Goal: Information Seeking & Learning: Learn about a topic

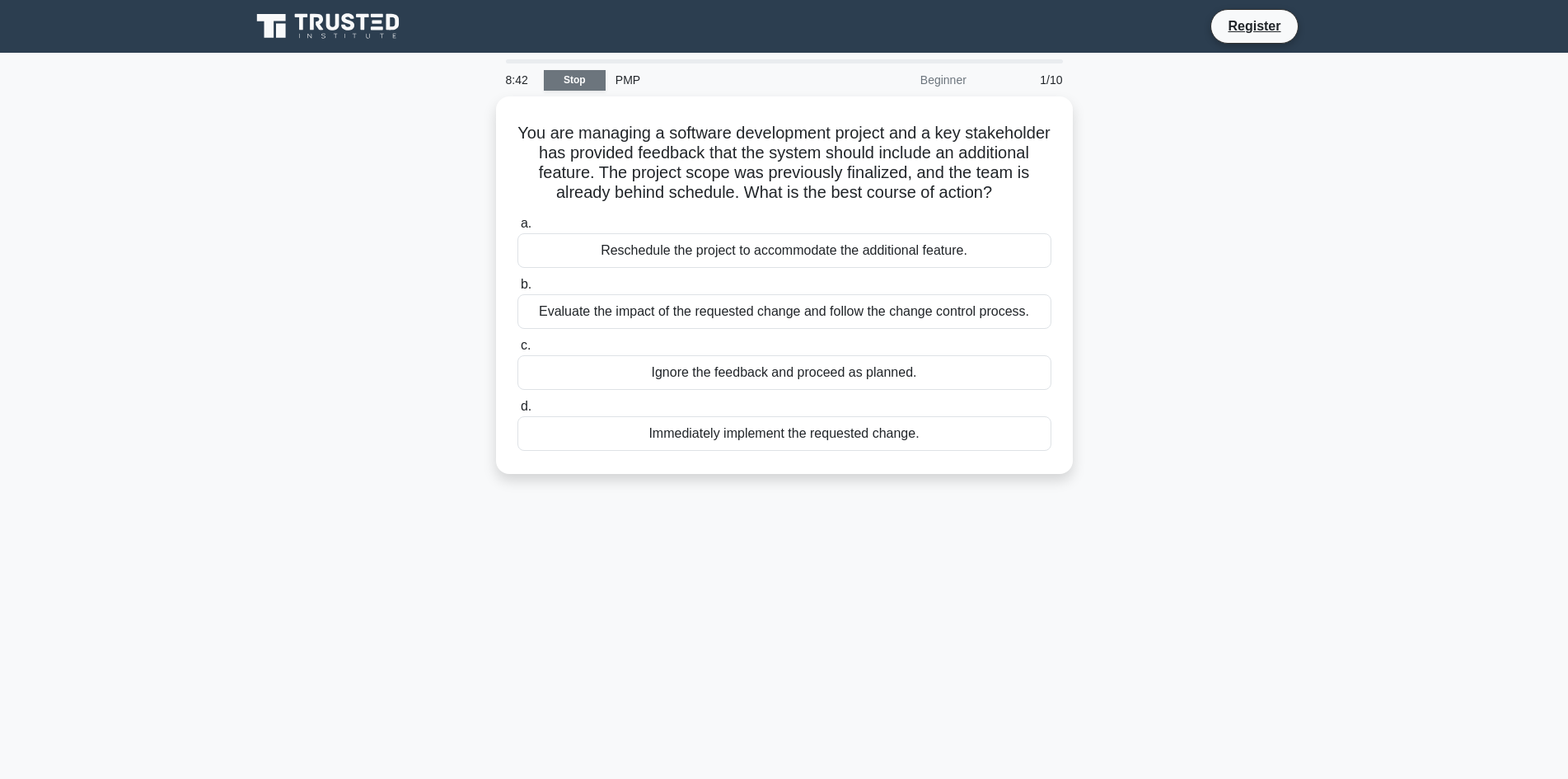
click at [580, 84] on link "Stop" at bounding box center [575, 79] width 62 height 20
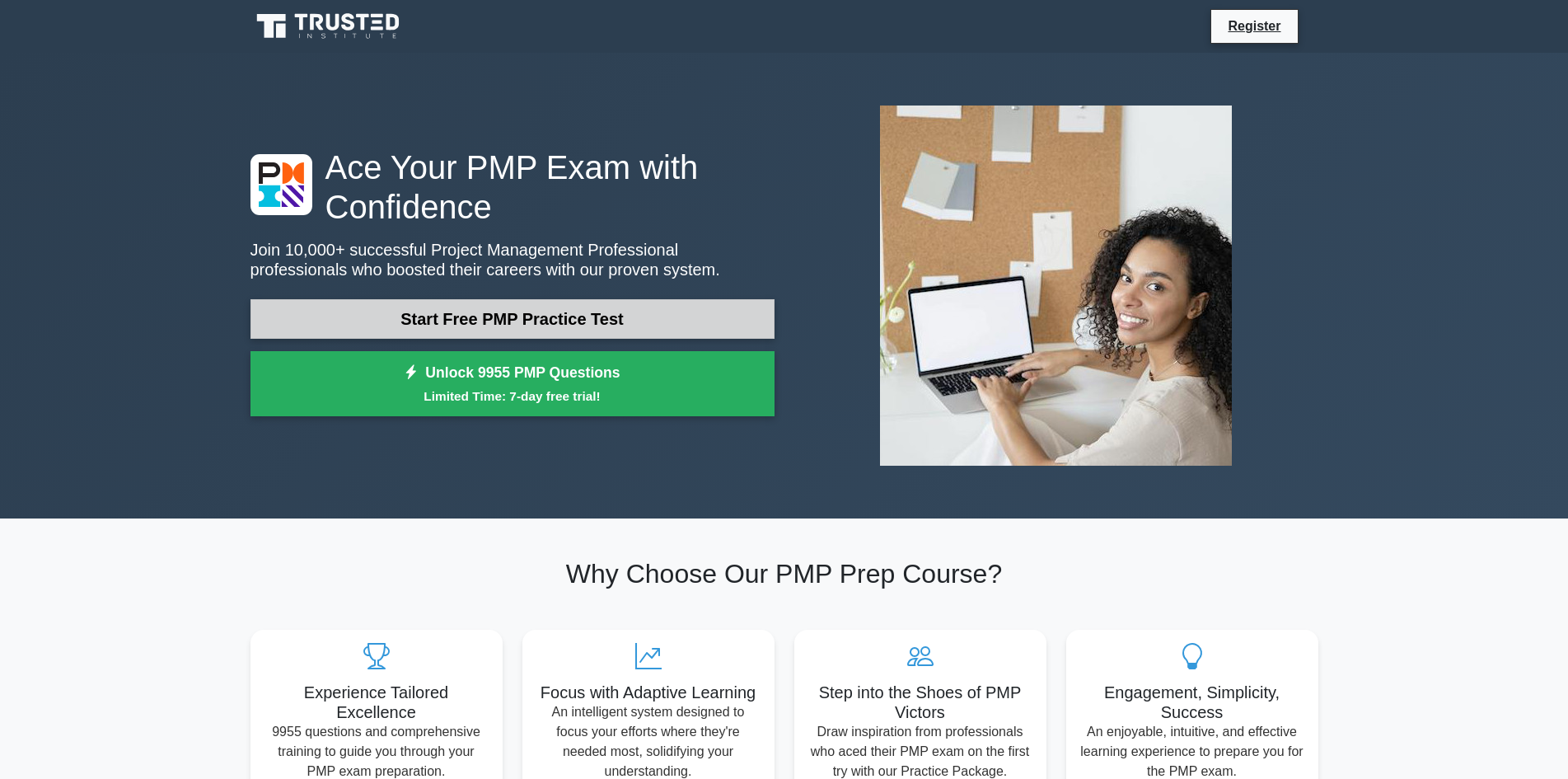
click at [490, 317] on link "Start Free PMP Practice Test" at bounding box center [512, 319] width 524 height 40
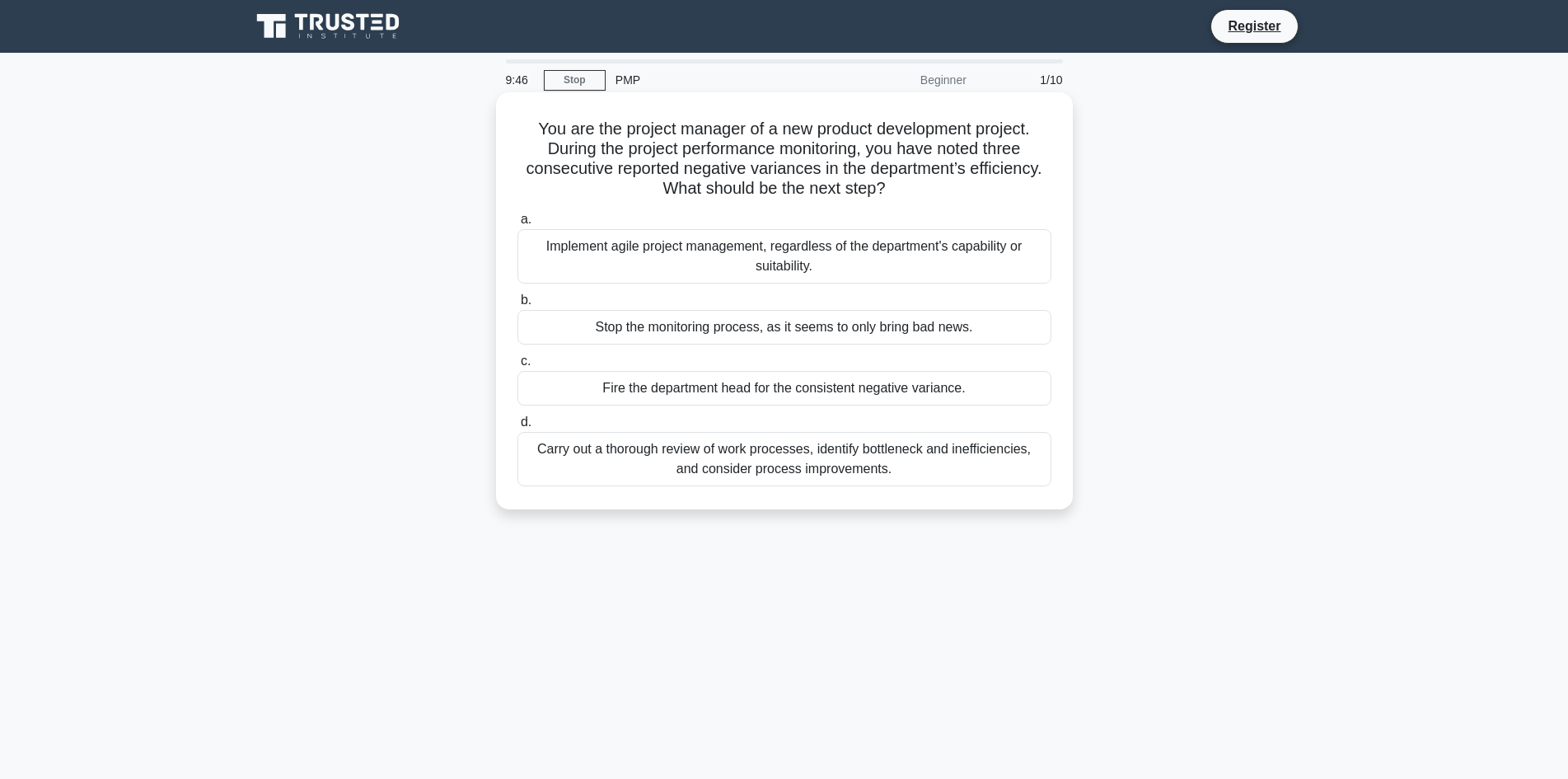
click at [758, 261] on div "Implement agile project management, regardless of the department's capability o…" at bounding box center [784, 257] width 534 height 54
click at [517, 225] on input "a. Implement agile project management, regardless of the department's capabilit…" at bounding box center [517, 219] width 0 height 11
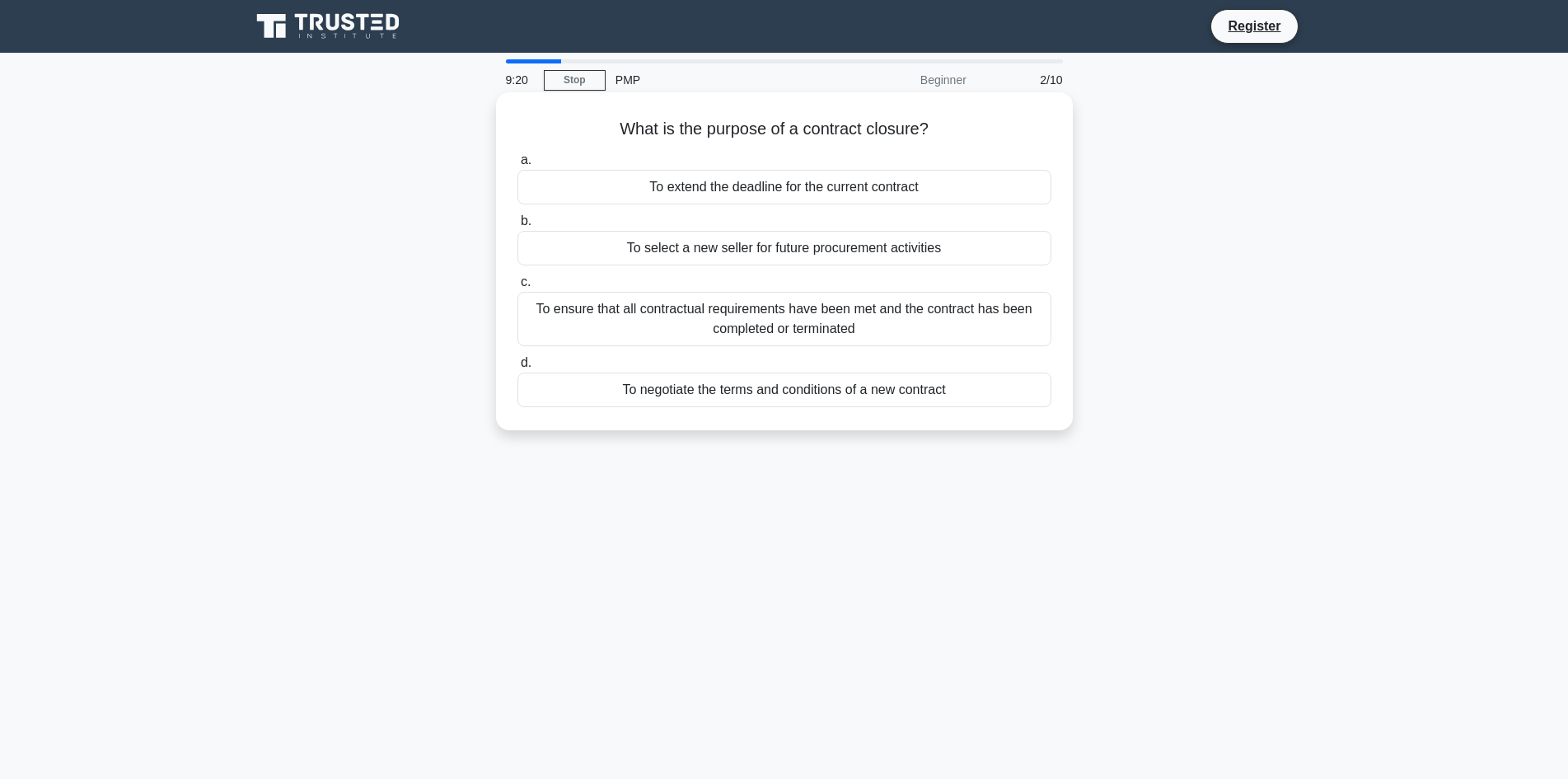
click at [810, 327] on div "To ensure that all contractual requirements have been met and the contract has …" at bounding box center [784, 319] width 534 height 54
click at [517, 288] on input "c. To ensure that all contractual requirements have been met and the contract h…" at bounding box center [517, 282] width 0 height 11
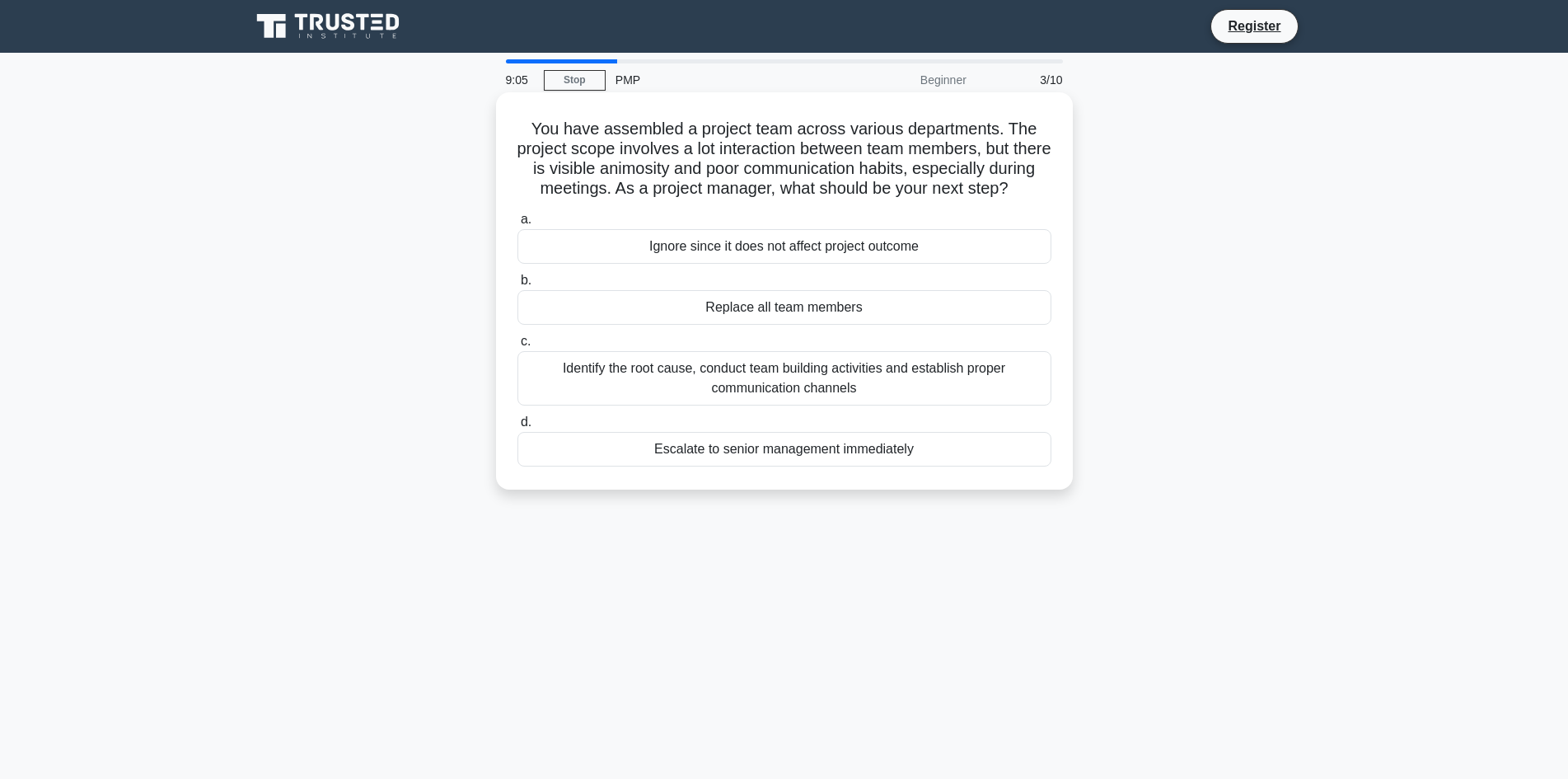
click at [804, 405] on div "Identify the root cause, conduct team building activities and establish proper …" at bounding box center [784, 378] width 534 height 54
click at [517, 347] on input "c. Identify the root cause, conduct team building activities and establish prop…" at bounding box center [517, 341] width 0 height 11
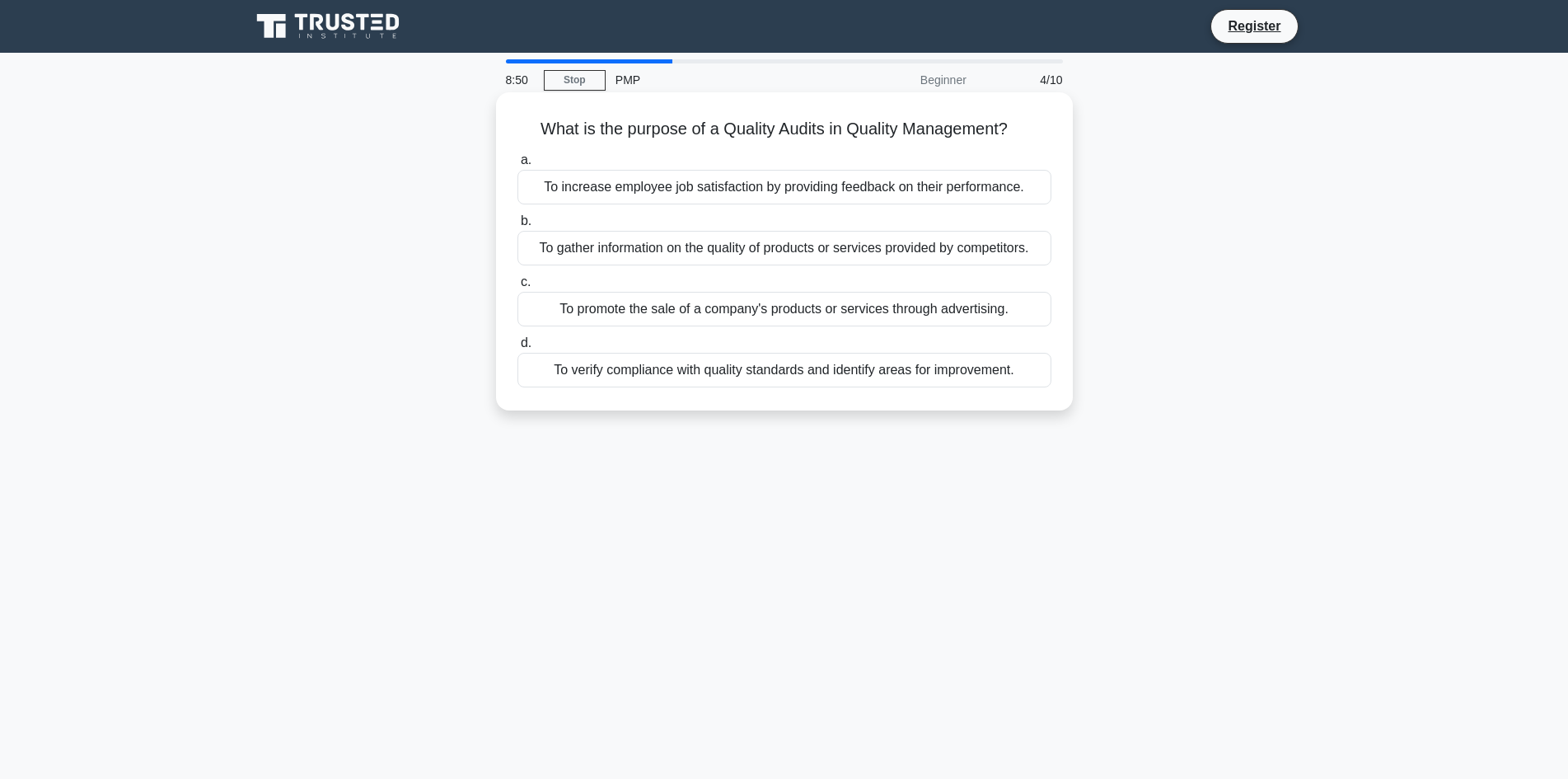
click at [847, 256] on div "To gather information on the quality of products or services provided by compet…" at bounding box center [784, 248] width 534 height 35
click at [517, 227] on input "b. To gather information on the quality of products or services provided by com…" at bounding box center [517, 221] width 0 height 11
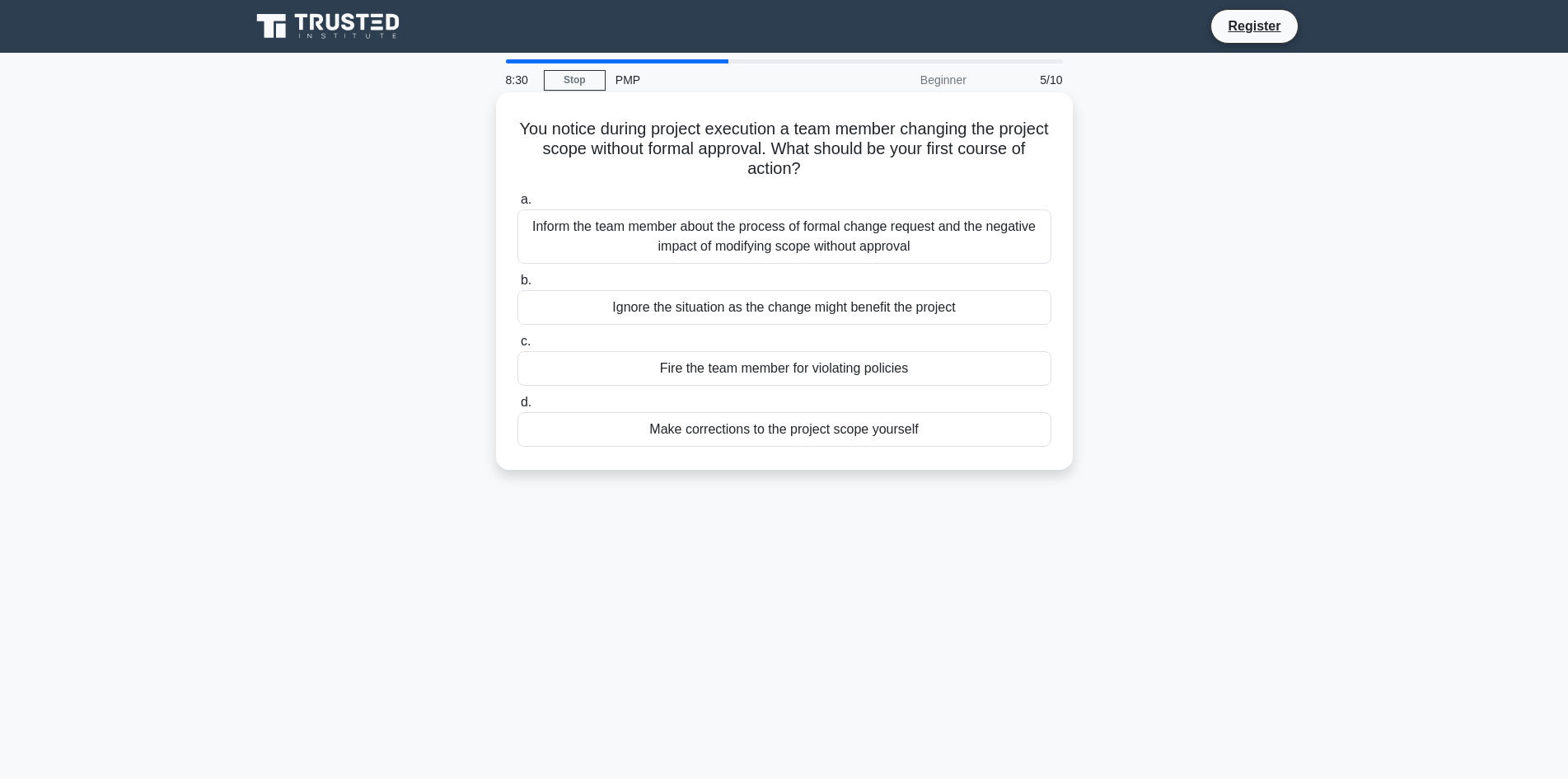
click at [807, 234] on div "Inform the team member about the process of formal change request and the negat…" at bounding box center [784, 236] width 534 height 54
click at [517, 205] on input "a. Inform the team member about the process of formal change request and the ne…" at bounding box center [517, 200] width 0 height 11
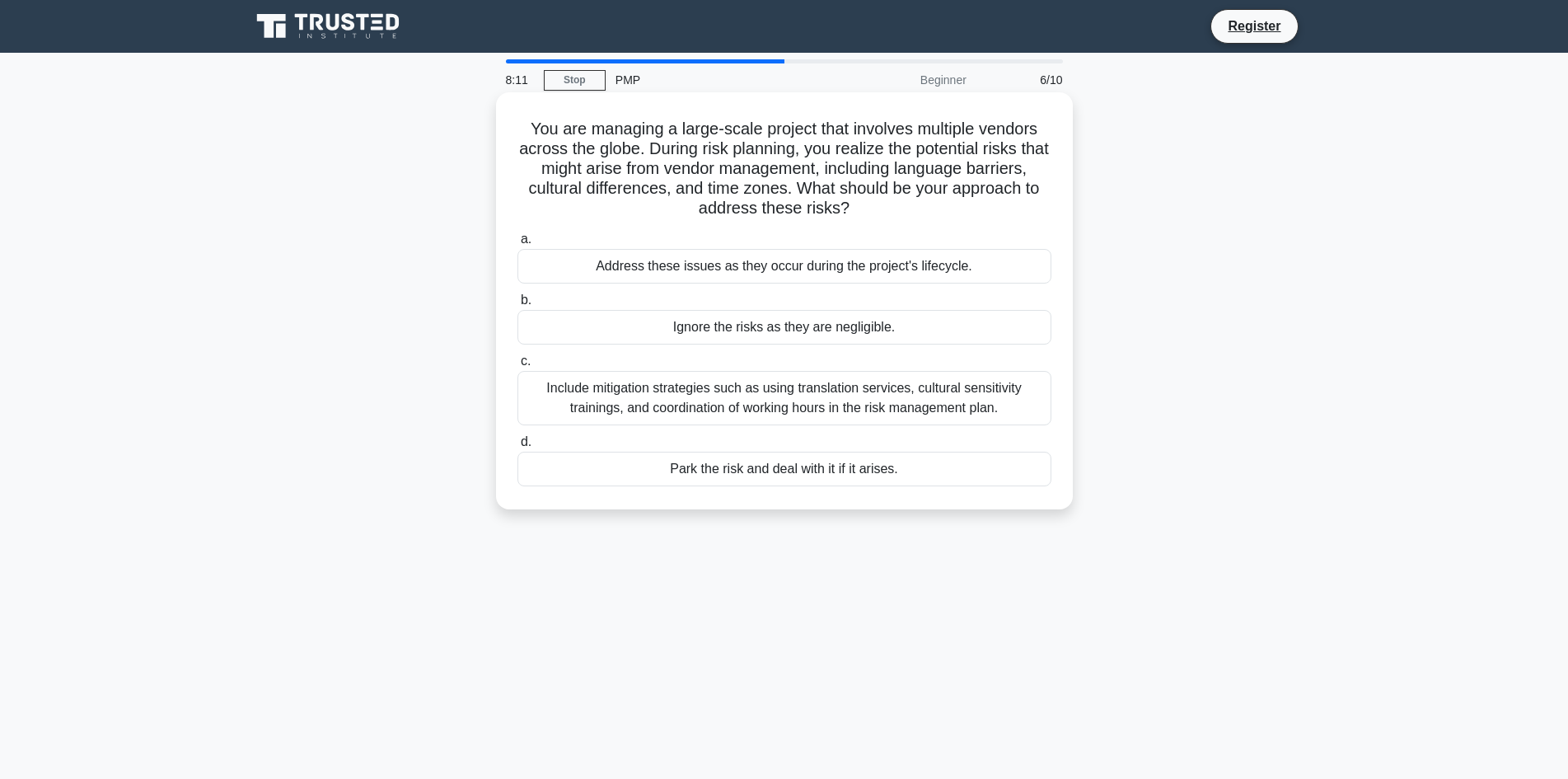
click at [818, 401] on div "Include mitigation strategies such as using translation services, cultural sens…" at bounding box center [784, 398] width 534 height 54
click at [517, 367] on input "c. Include mitigation strategies such as using translation services, cultural s…" at bounding box center [517, 361] width 0 height 11
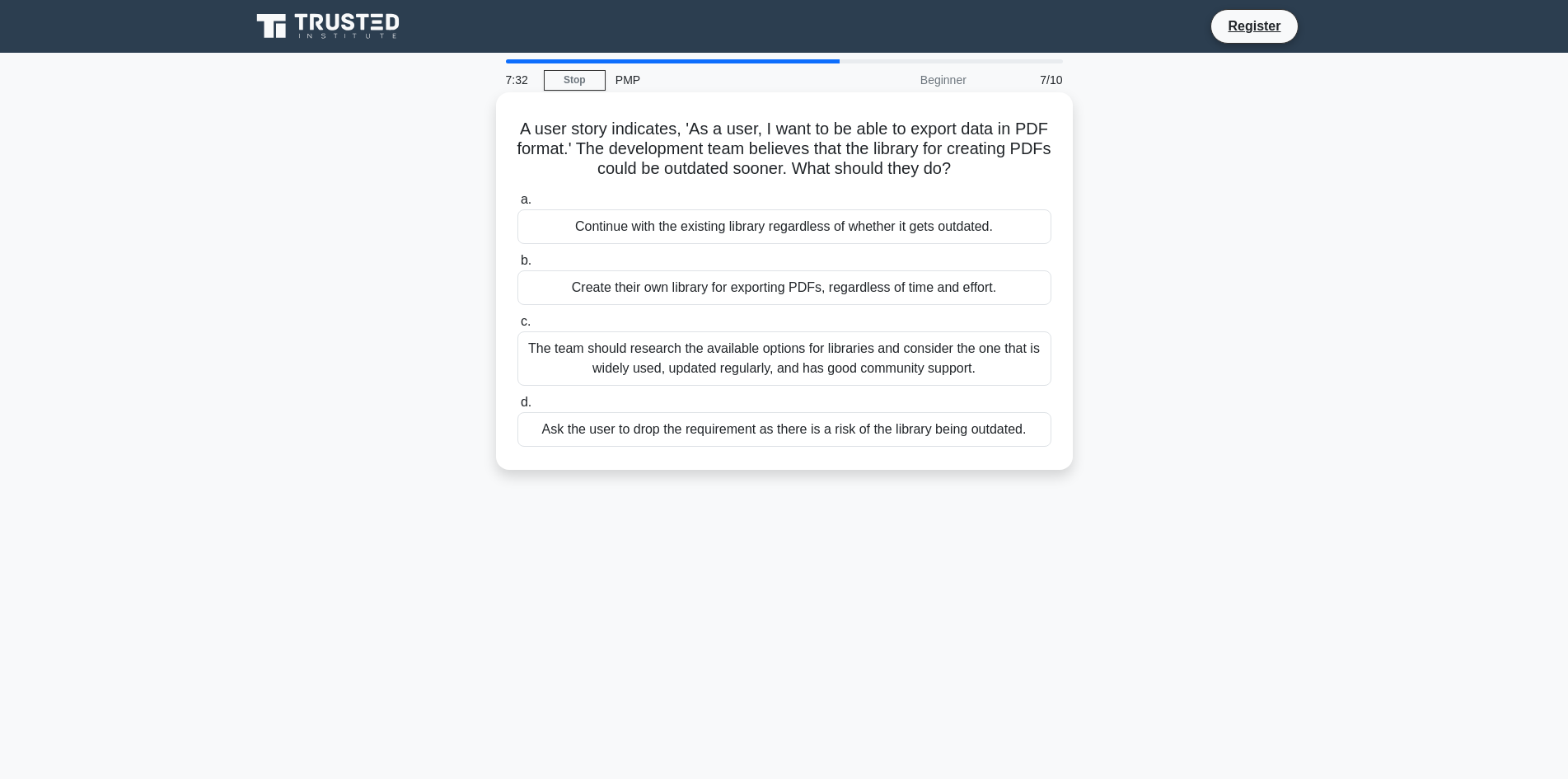
click at [875, 357] on div "The team should research the available options for libraries and consider the o…" at bounding box center [784, 358] width 534 height 54
click at [517, 327] on input "c. The team should research the available options for libraries and consider th…" at bounding box center [517, 322] width 0 height 11
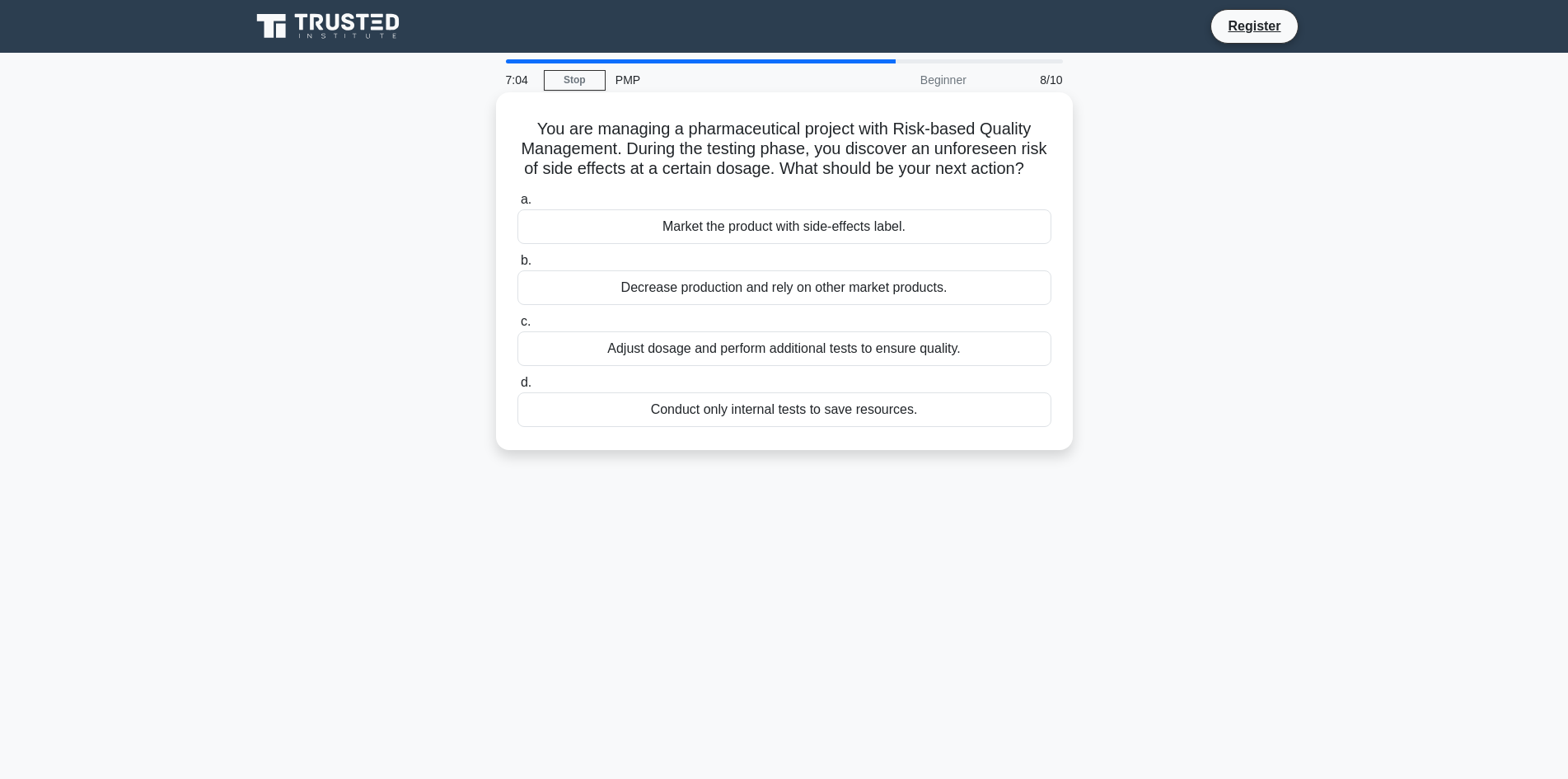
click at [793, 244] on div "Market the product with side-effects label." at bounding box center [784, 227] width 534 height 35
click at [517, 205] on input "a. Market the product with side-effects label." at bounding box center [517, 200] width 0 height 11
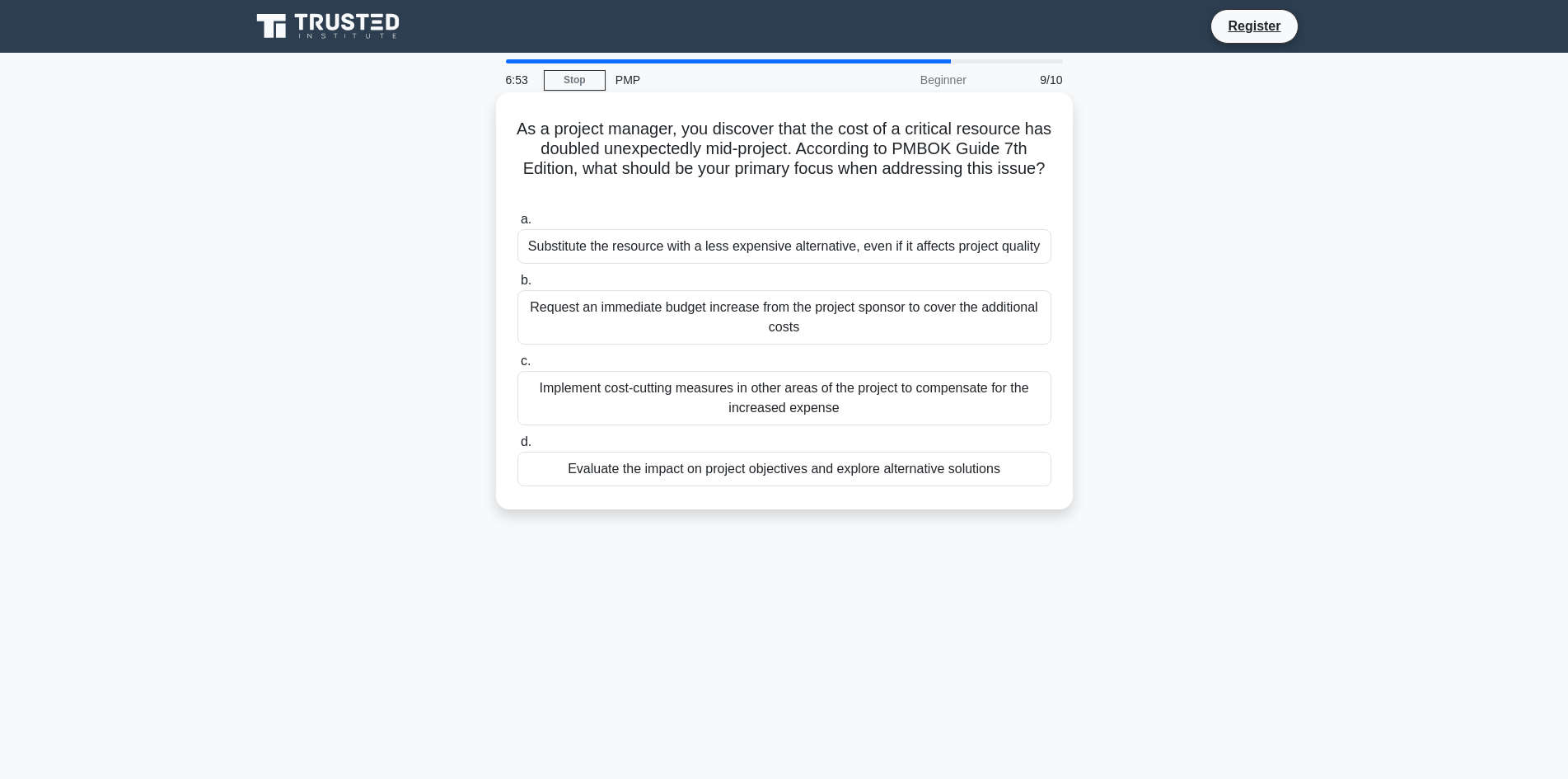
click at [789, 308] on div "Request an immediate budget increase from the project sponsor to cover the addi…" at bounding box center [784, 318] width 534 height 54
click at [517, 286] on input "b. Request an immediate budget increase from the project sponsor to cover the a…" at bounding box center [517, 280] width 0 height 11
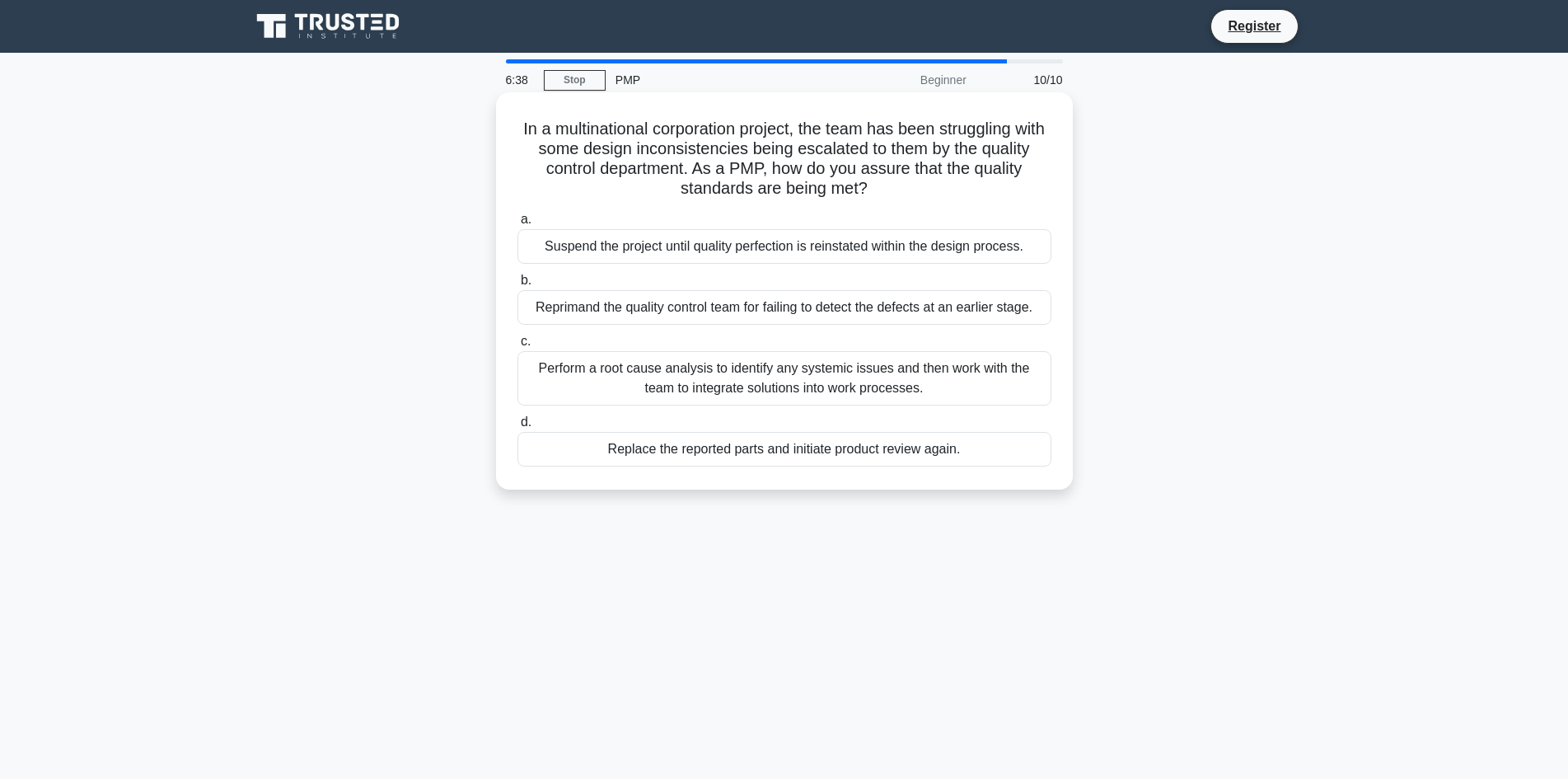
click at [802, 378] on div "Perform a root cause analysis to identify any systemic issues and then work wit…" at bounding box center [784, 378] width 534 height 54
click at [517, 347] on input "c. Perform a root cause analysis to identify any systemic issues and then work …" at bounding box center [517, 341] width 0 height 11
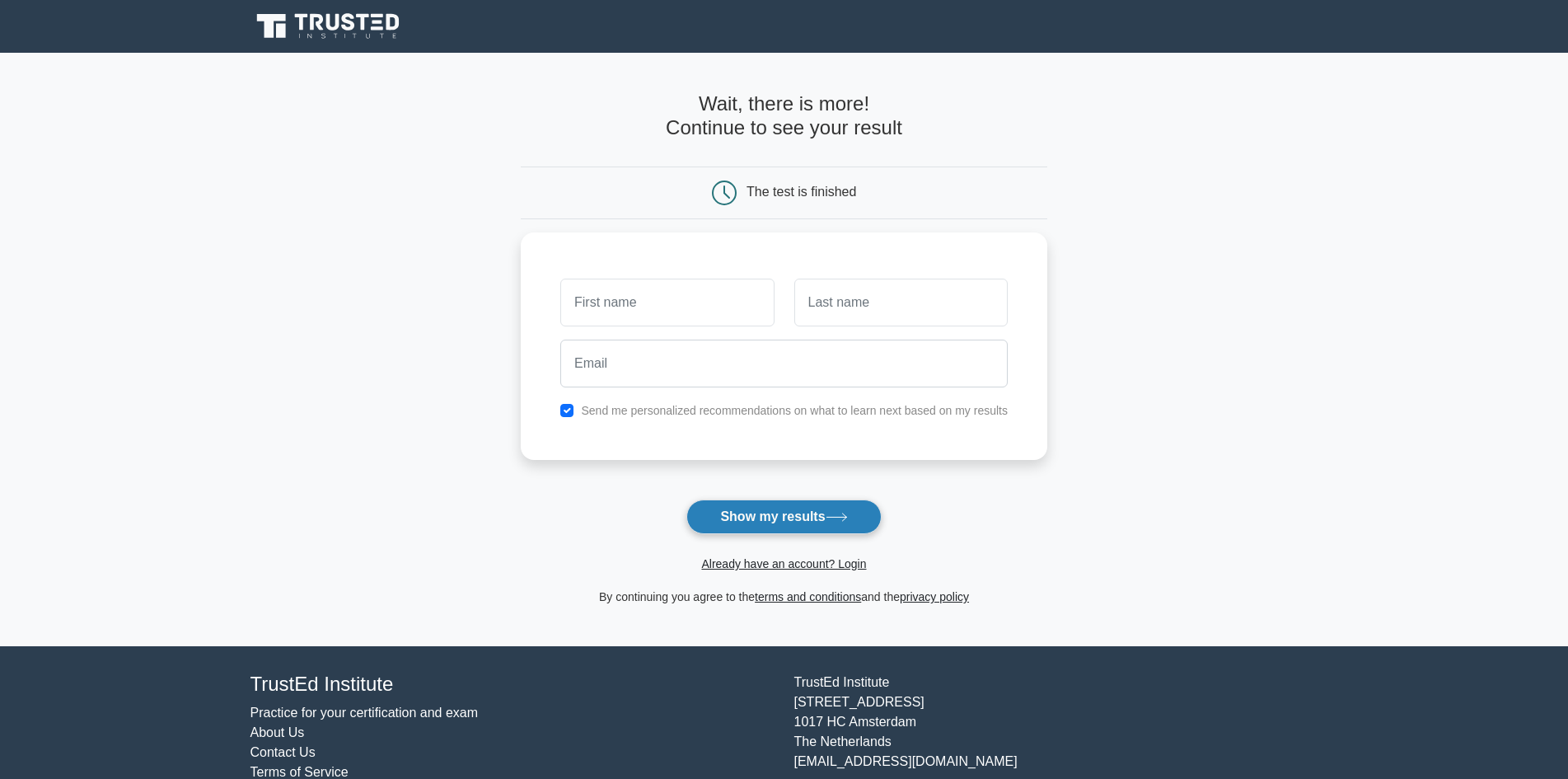
click at [740, 515] on button "Show my results" at bounding box center [784, 517] width 195 height 35
